Goal: Task Accomplishment & Management: Manage account settings

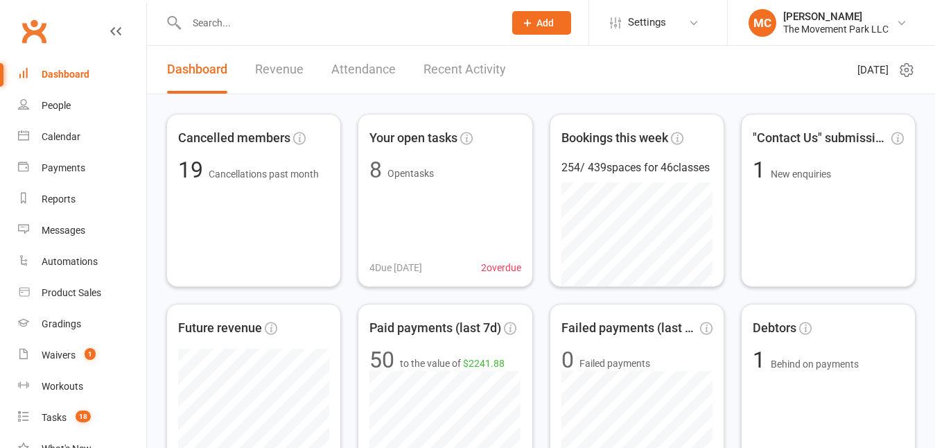
click at [245, 21] on input "text" at bounding box center [338, 22] width 312 height 19
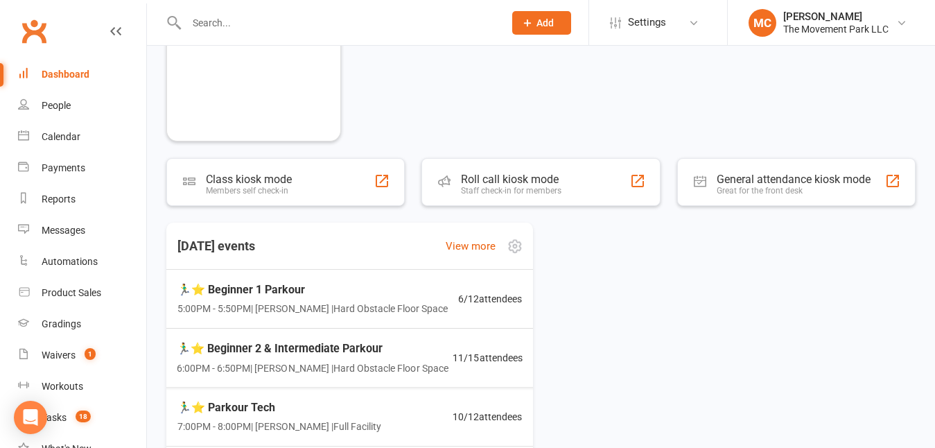
scroll to position [655, 0]
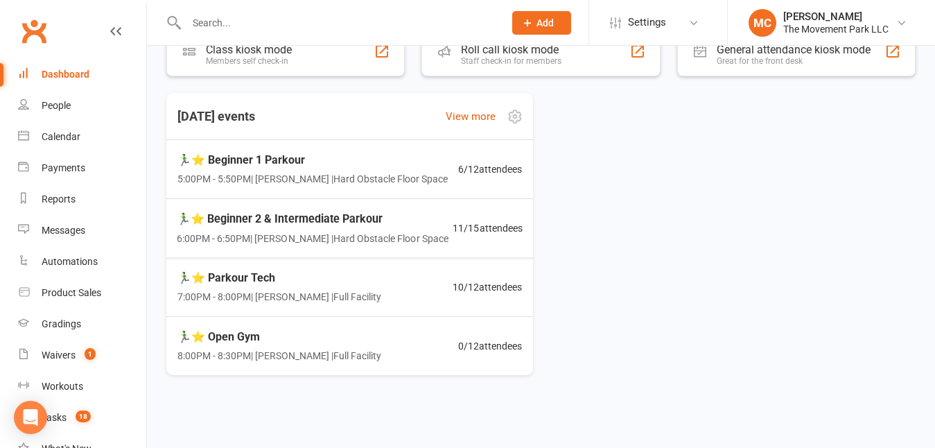
click at [310, 164] on span "🏃‍♂️⭐ Beginner 1 Parkour" at bounding box center [312, 160] width 270 height 18
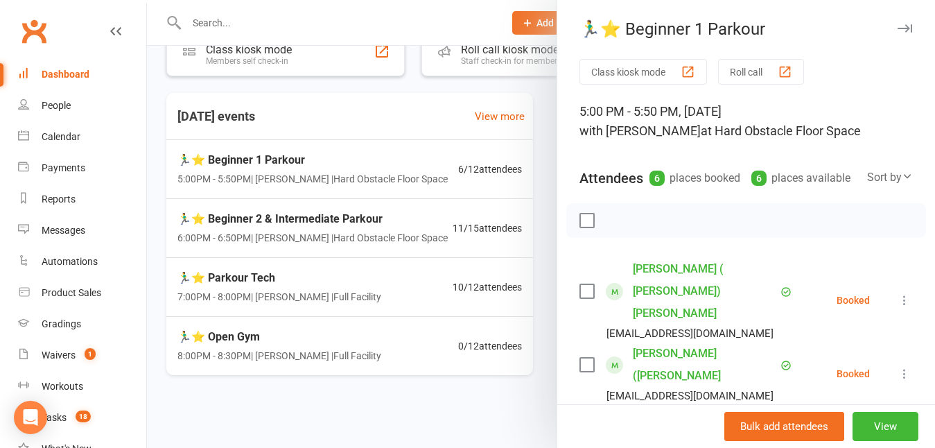
click at [675, 287] on link "[PERSON_NAME] ( [PERSON_NAME]) [PERSON_NAME]" at bounding box center [705, 291] width 144 height 67
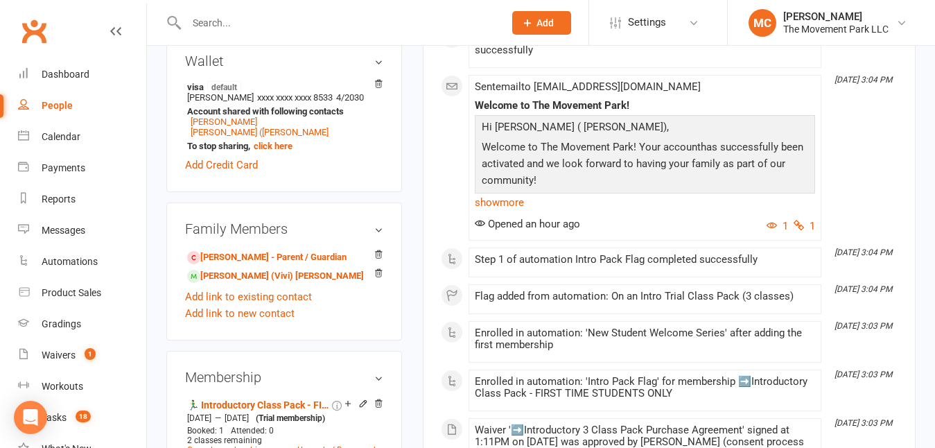
scroll to position [766, 0]
click at [275, 249] on link "[PERSON_NAME] - Parent / Guardian" at bounding box center [266, 256] width 159 height 15
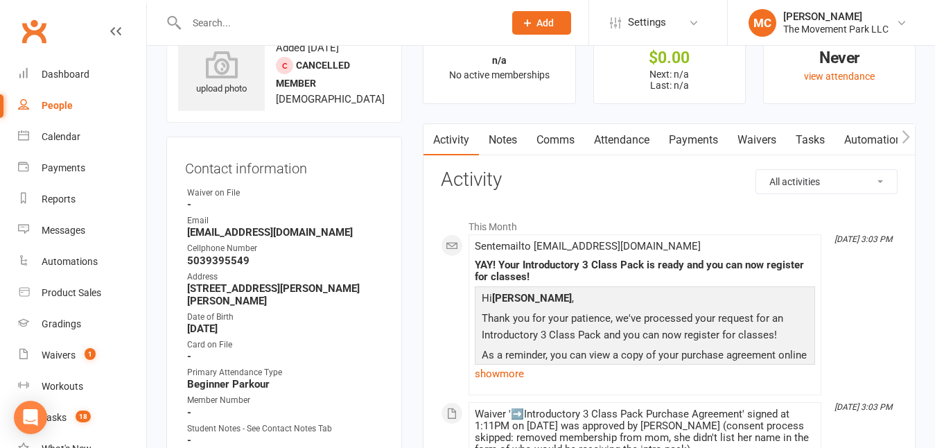
scroll to position [60, 0]
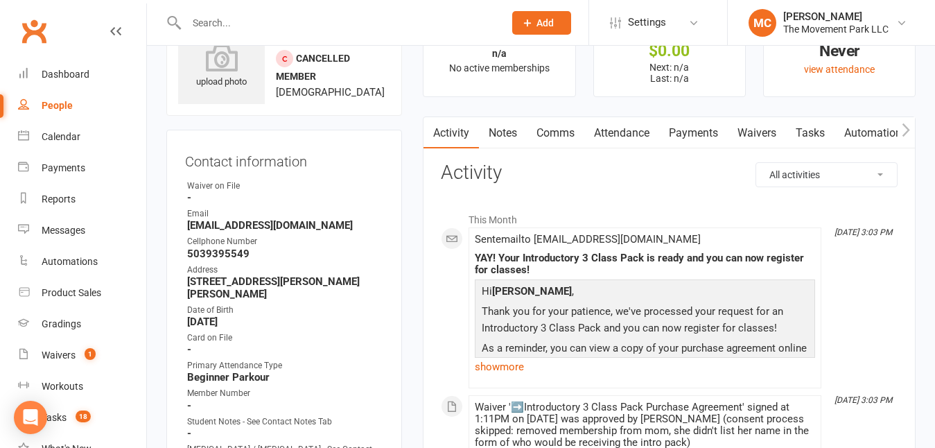
click at [761, 140] on link "Waivers" at bounding box center [756, 133] width 58 height 32
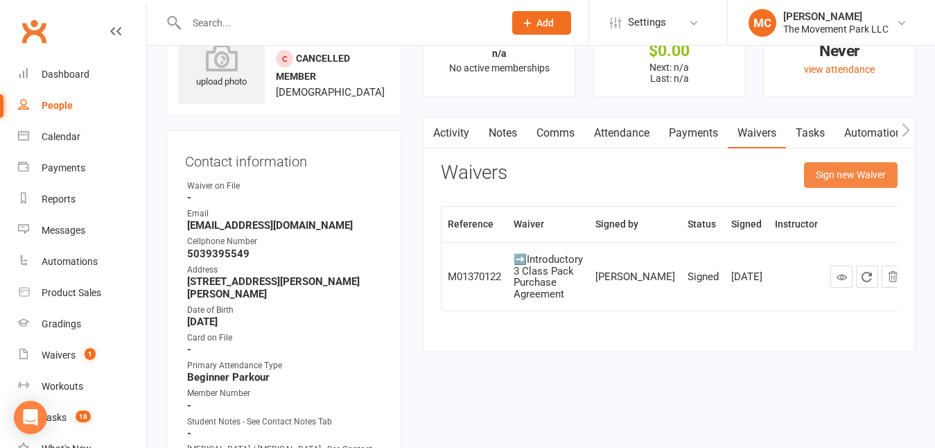
click at [827, 177] on button "Sign new Waiver" at bounding box center [851, 174] width 94 height 25
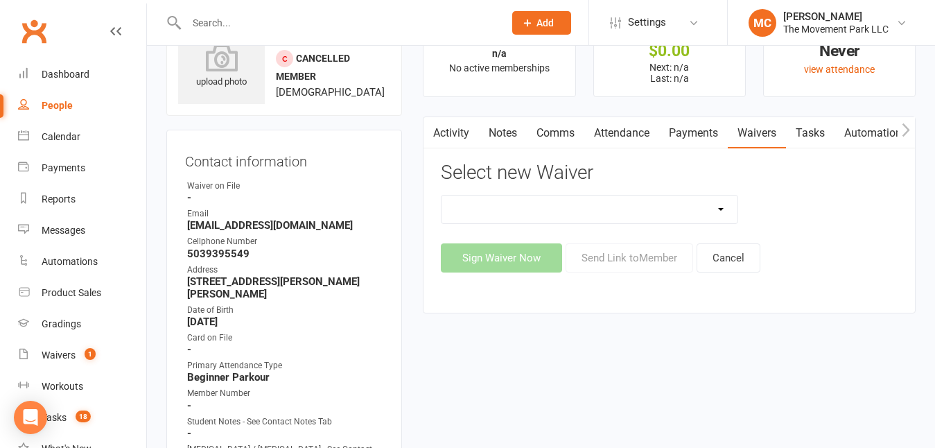
click at [678, 216] on select "😎 2025 Day Camp Purchase Agreement 🪜2025 LEAD Program Application and Purchase …" at bounding box center [589, 209] width 296 height 28
select select "9225"
click at [441, 195] on select "😎 2025 Day Camp Purchase Agreement 🪜2025 LEAD Program Application and Purchase …" at bounding box center [589, 209] width 296 height 28
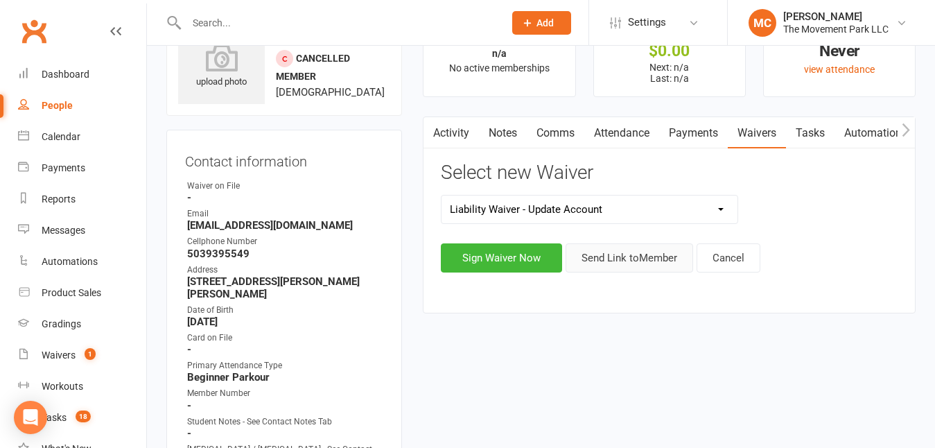
click at [618, 267] on button "Send Link to Member" at bounding box center [628, 257] width 127 height 29
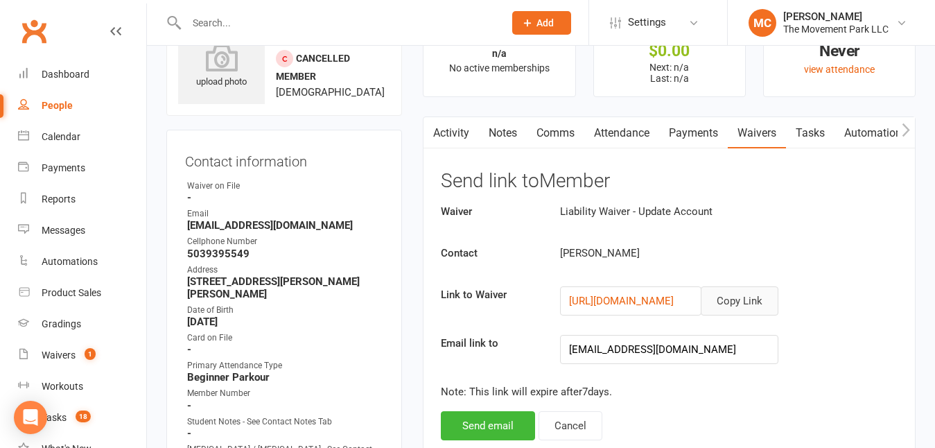
click at [724, 299] on button "Copy Link" at bounding box center [739, 300] width 78 height 29
click at [73, 77] on div "Dashboard" at bounding box center [66, 74] width 48 height 11
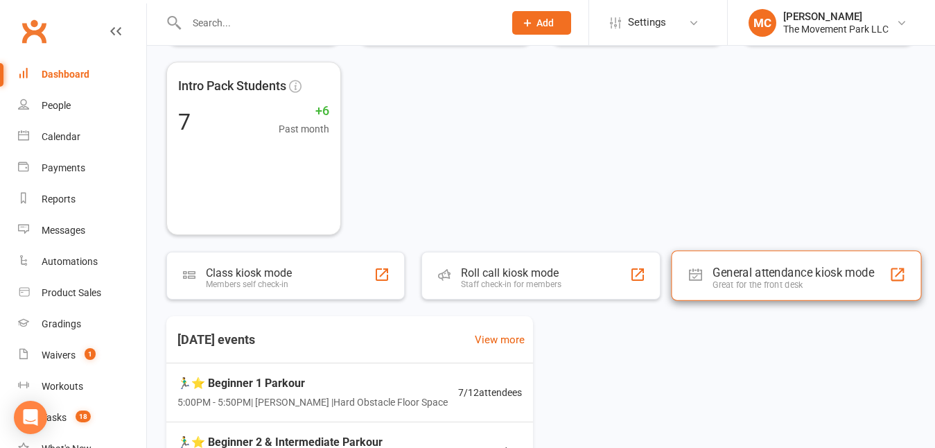
scroll to position [432, 0]
click at [896, 271] on div at bounding box center [892, 273] width 17 height 17
